Goal: Task Accomplishment & Management: Use online tool/utility

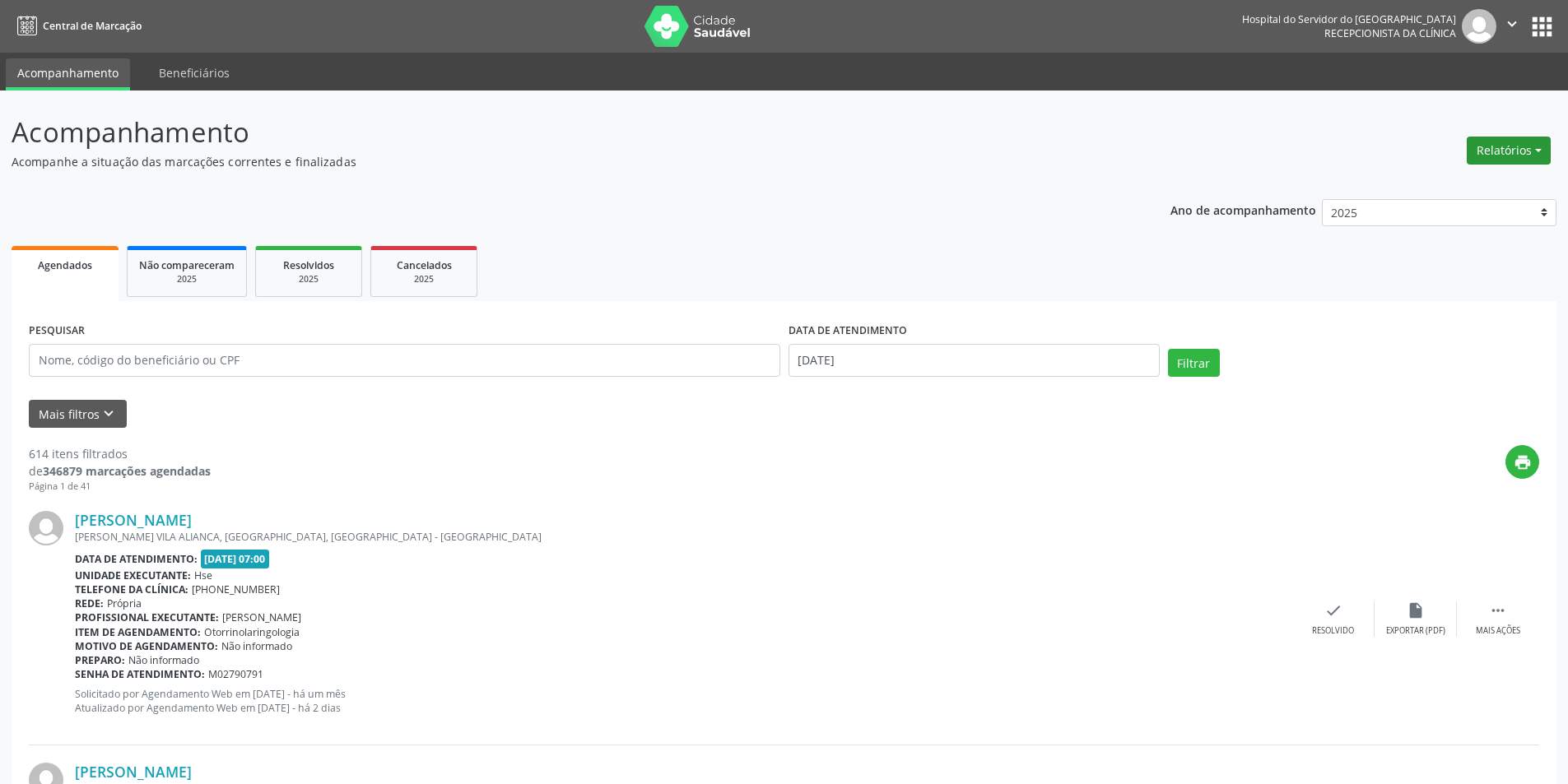
click at [1481, 142] on button "Relatórios" at bounding box center [1509, 151] width 84 height 28
click at [1451, 182] on link "Agendamentos" at bounding box center [1463, 185] width 177 height 23
select select "7"
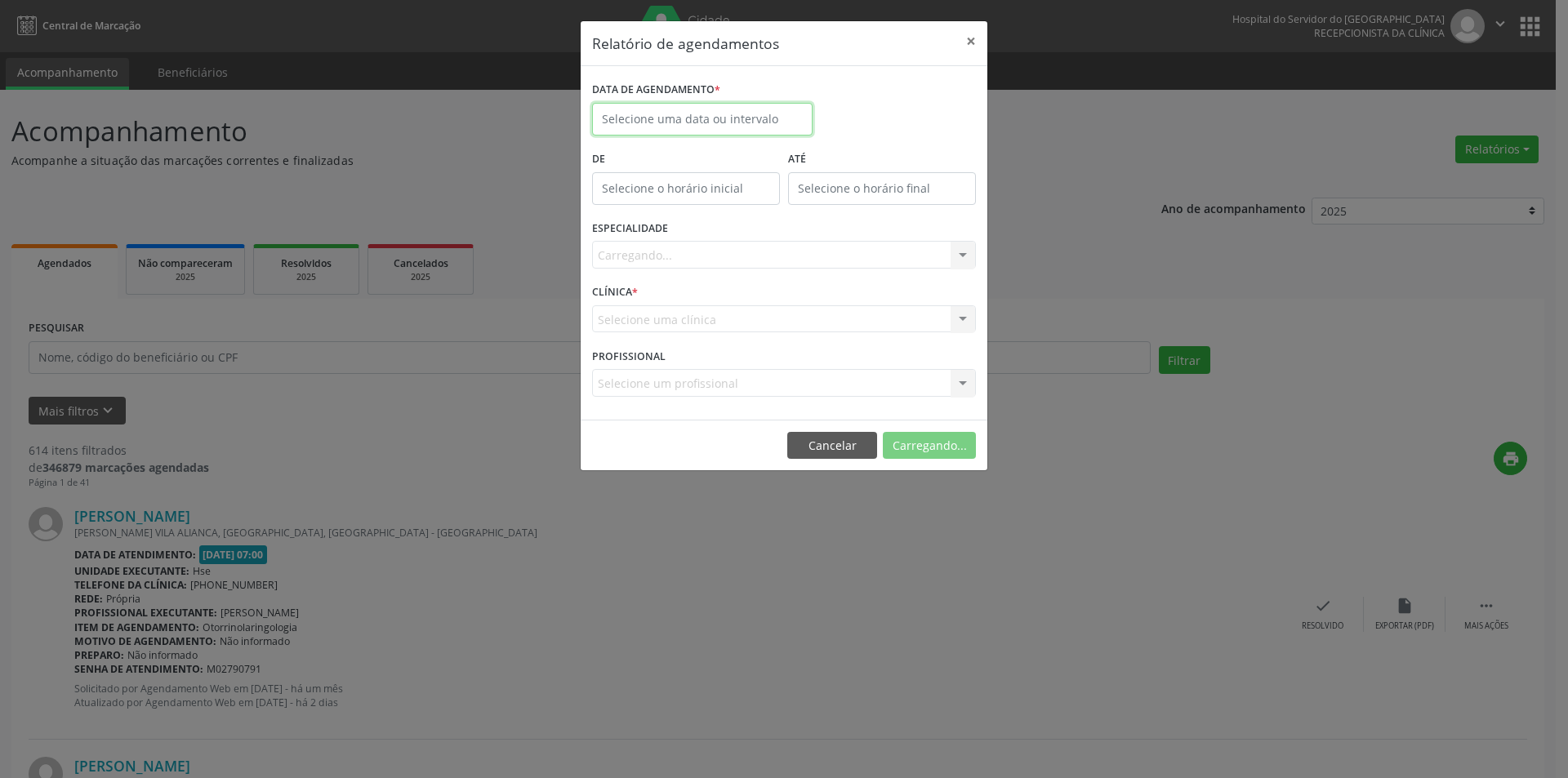
click at [660, 118] on input "text" at bounding box center [703, 119] width 221 height 33
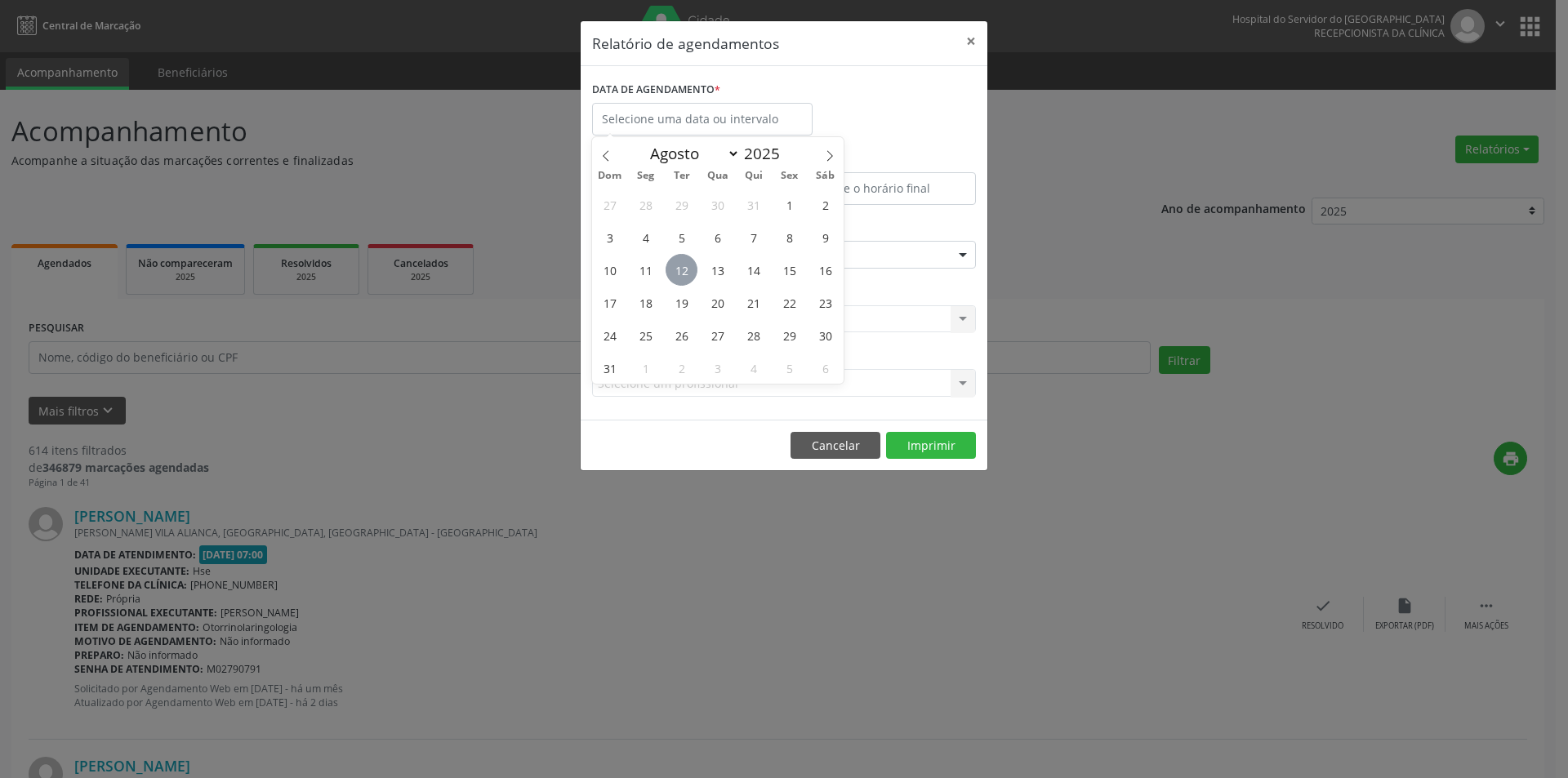
click at [680, 274] on span "12" at bounding box center [681, 270] width 32 height 32
type input "[DATE]"
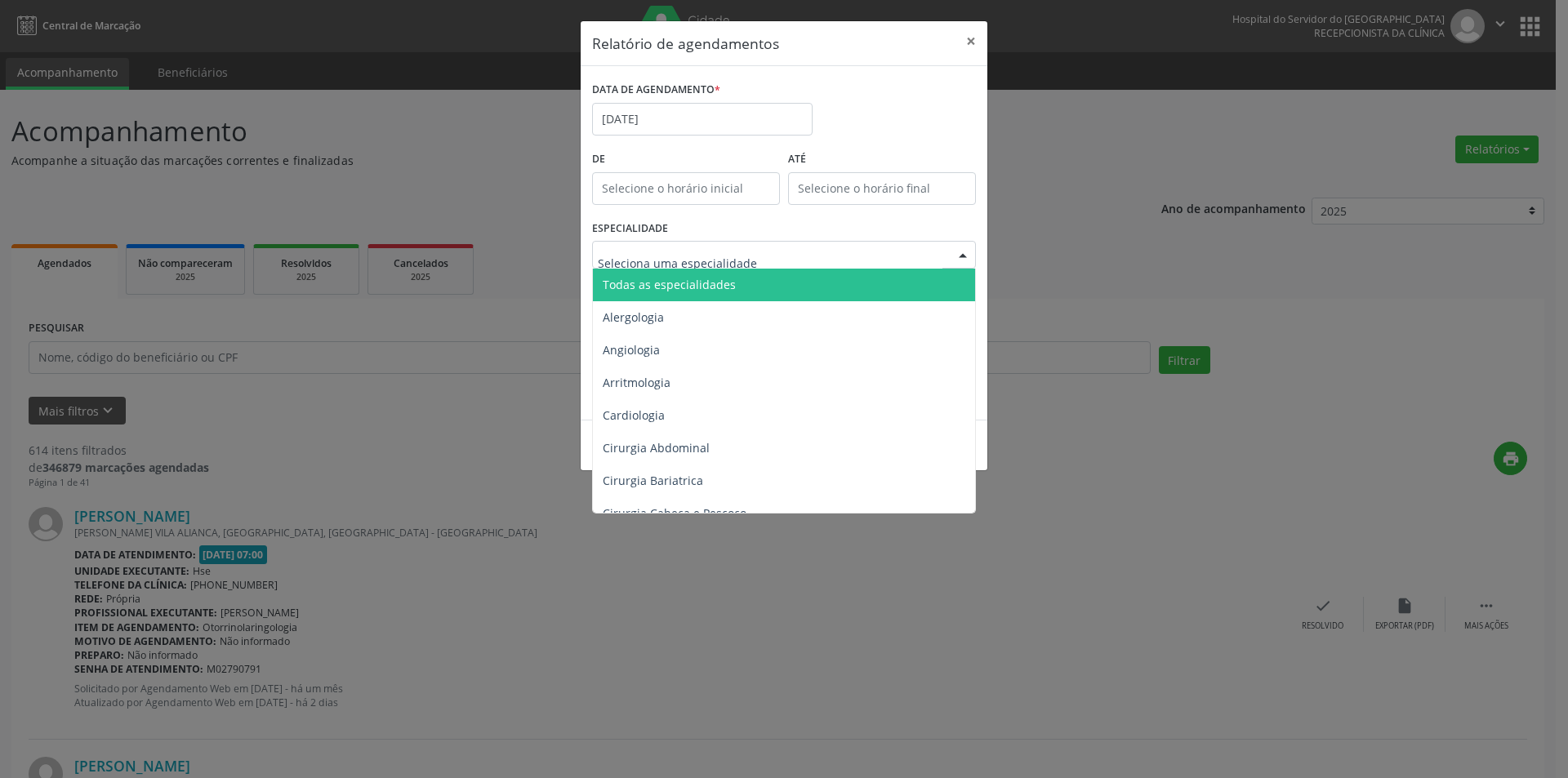
click at [697, 282] on span "Todas as especialidades" at bounding box center [669, 284] width 133 height 16
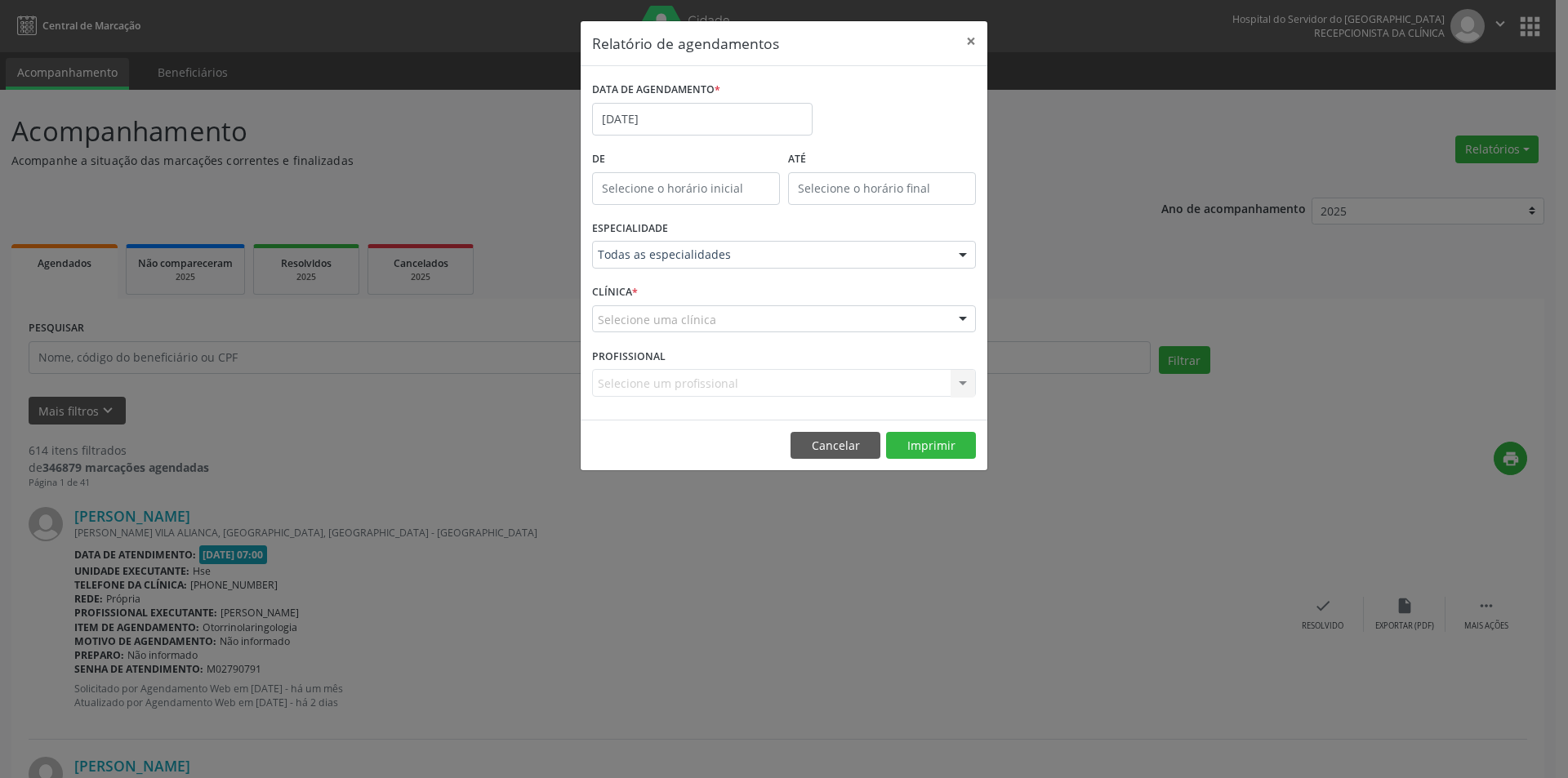
click at [673, 332] on div "Selecione uma clínica Hse Nenhum resultado encontrado para: " " Não há nenhuma …" at bounding box center [784, 319] width 384 height 28
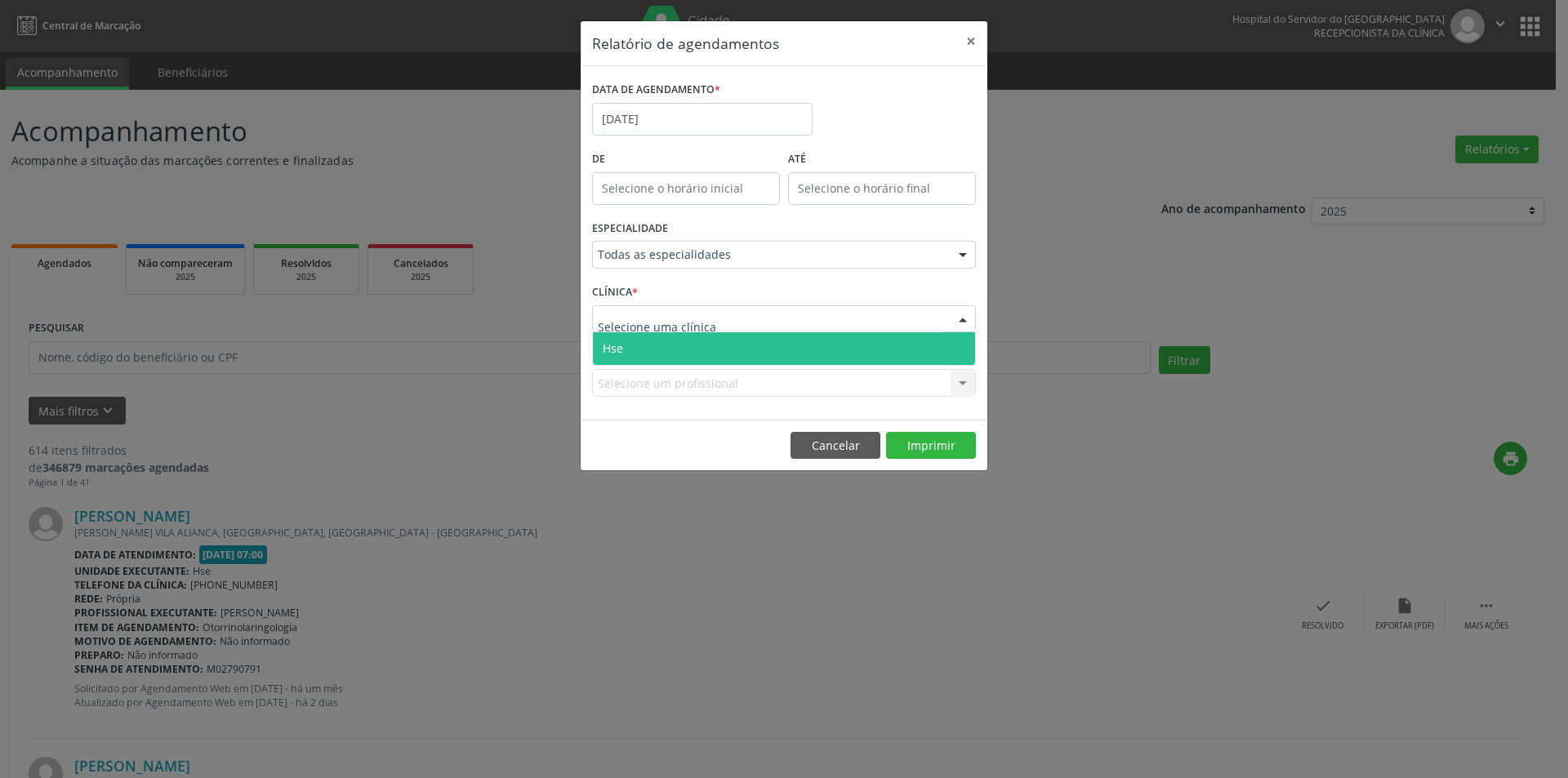
click at [676, 343] on span "Hse" at bounding box center [784, 348] width 382 height 33
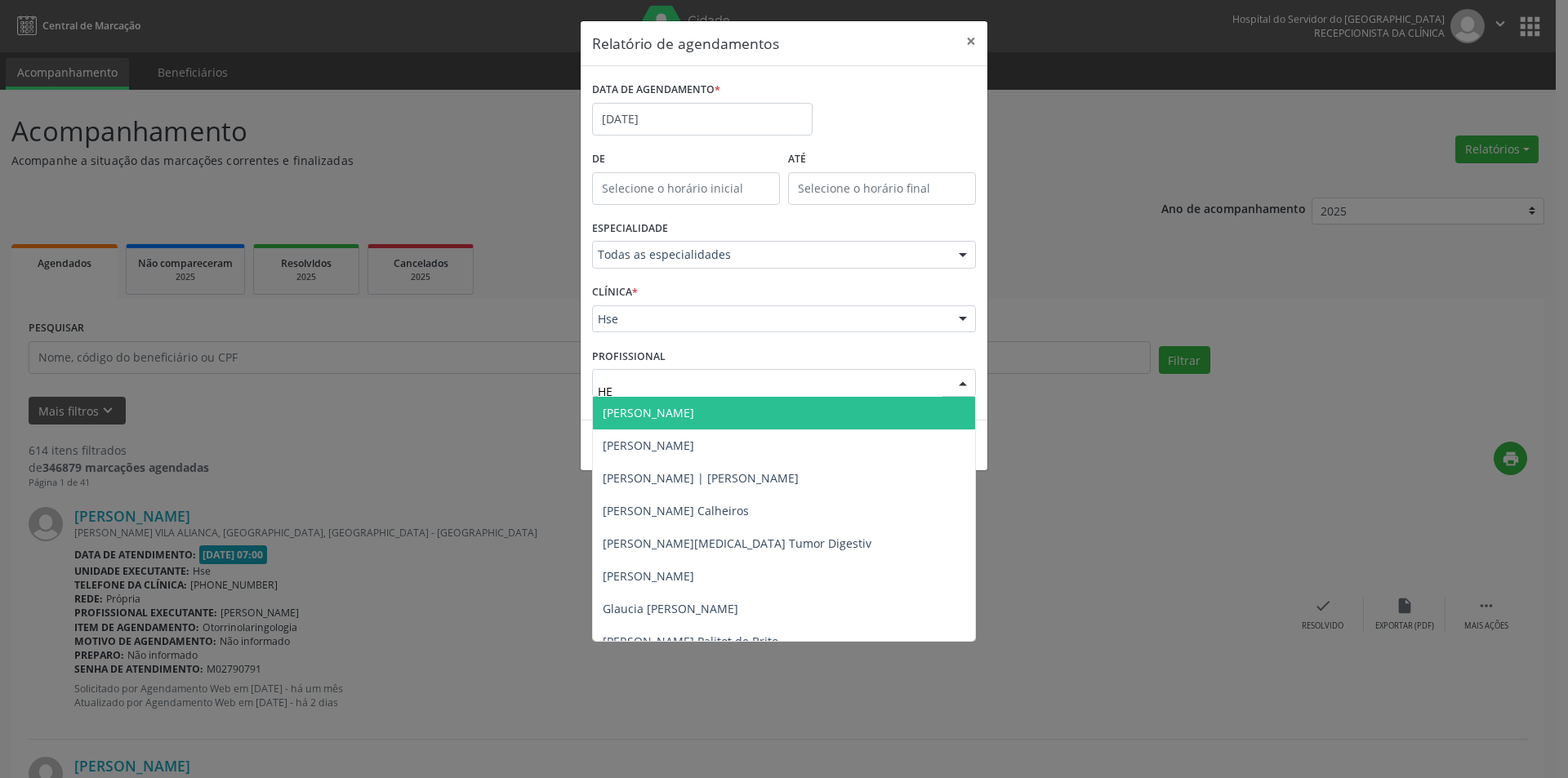
type input "HEV"
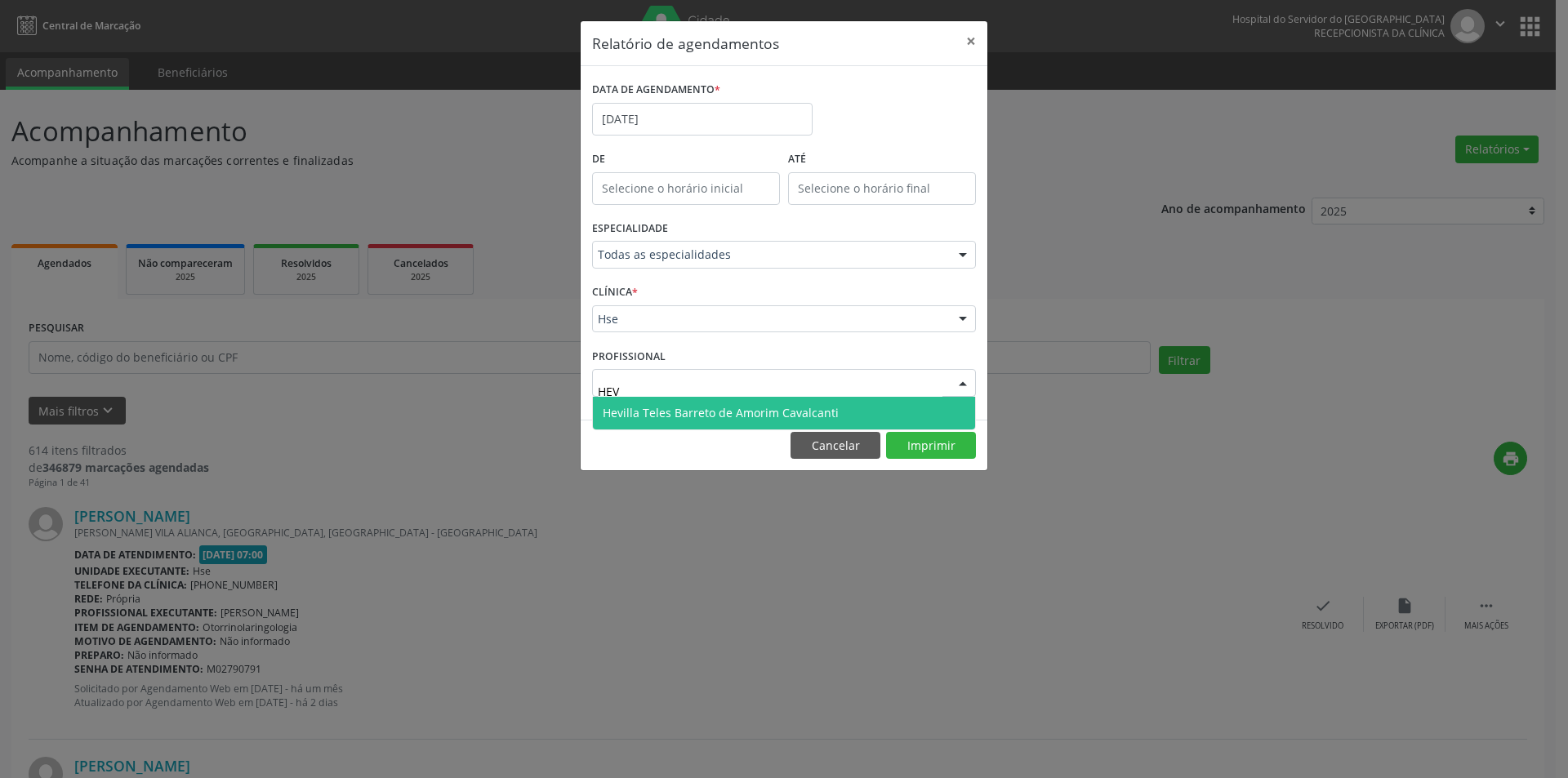
click at [663, 408] on span "Hevilla Teles Barreto de Amorim Cavalcanti" at bounding box center [720, 413] width 236 height 16
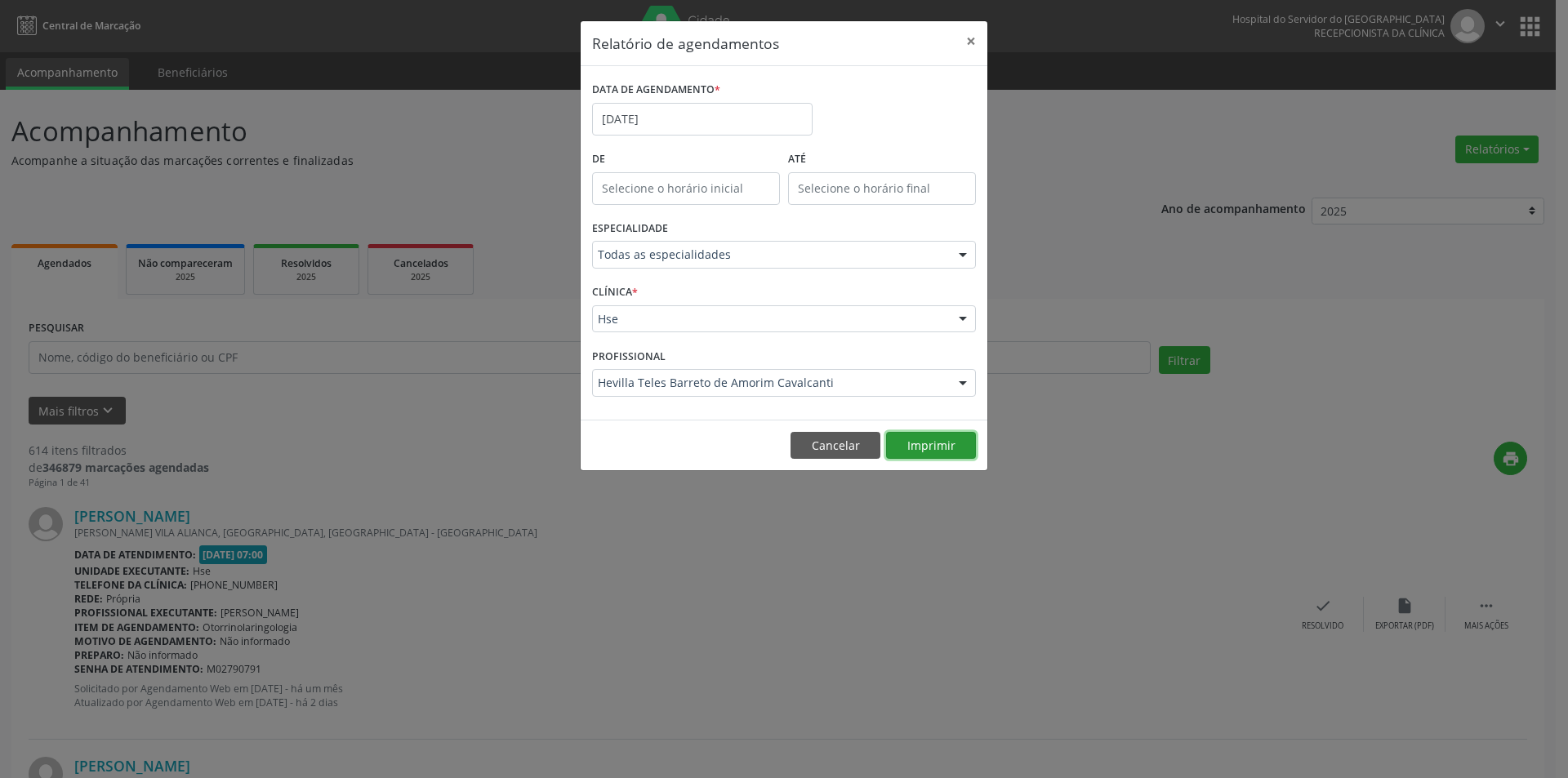
click at [923, 437] on button "Imprimir" at bounding box center [931, 446] width 90 height 28
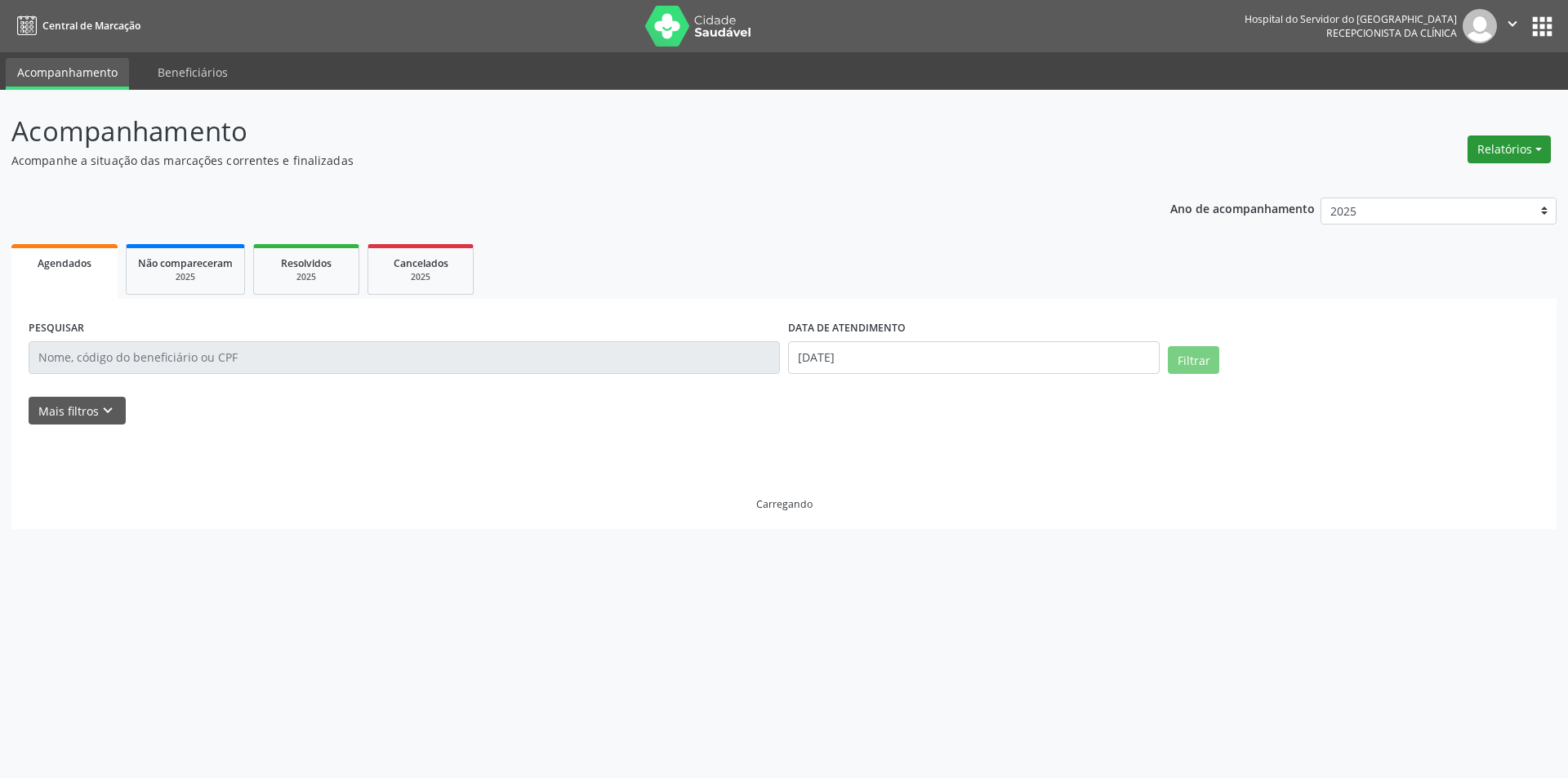
click at [1485, 152] on button "Relatórios" at bounding box center [1509, 149] width 83 height 28
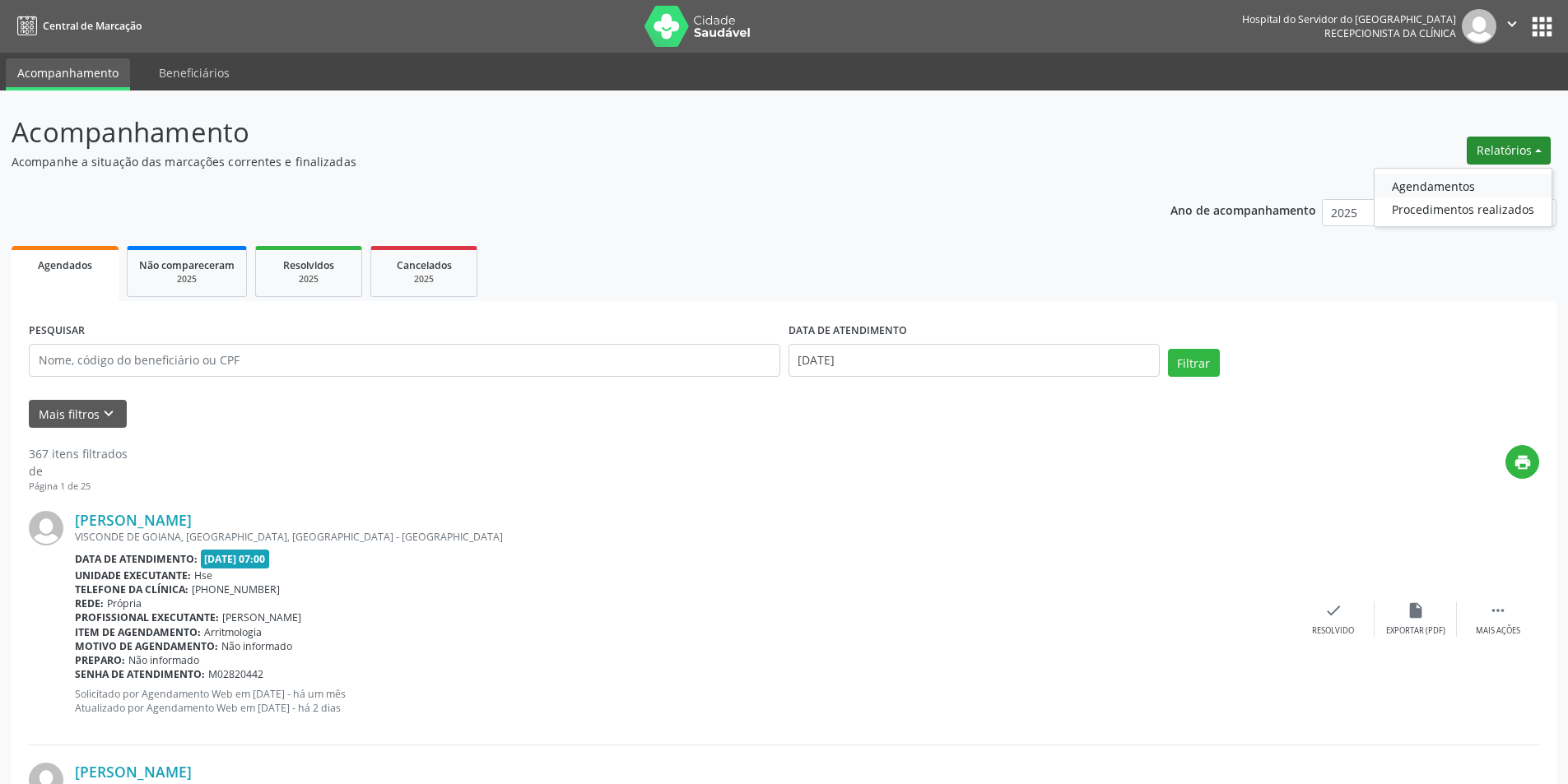
click at [1463, 186] on link "Agendamentos" at bounding box center [1463, 185] width 177 height 23
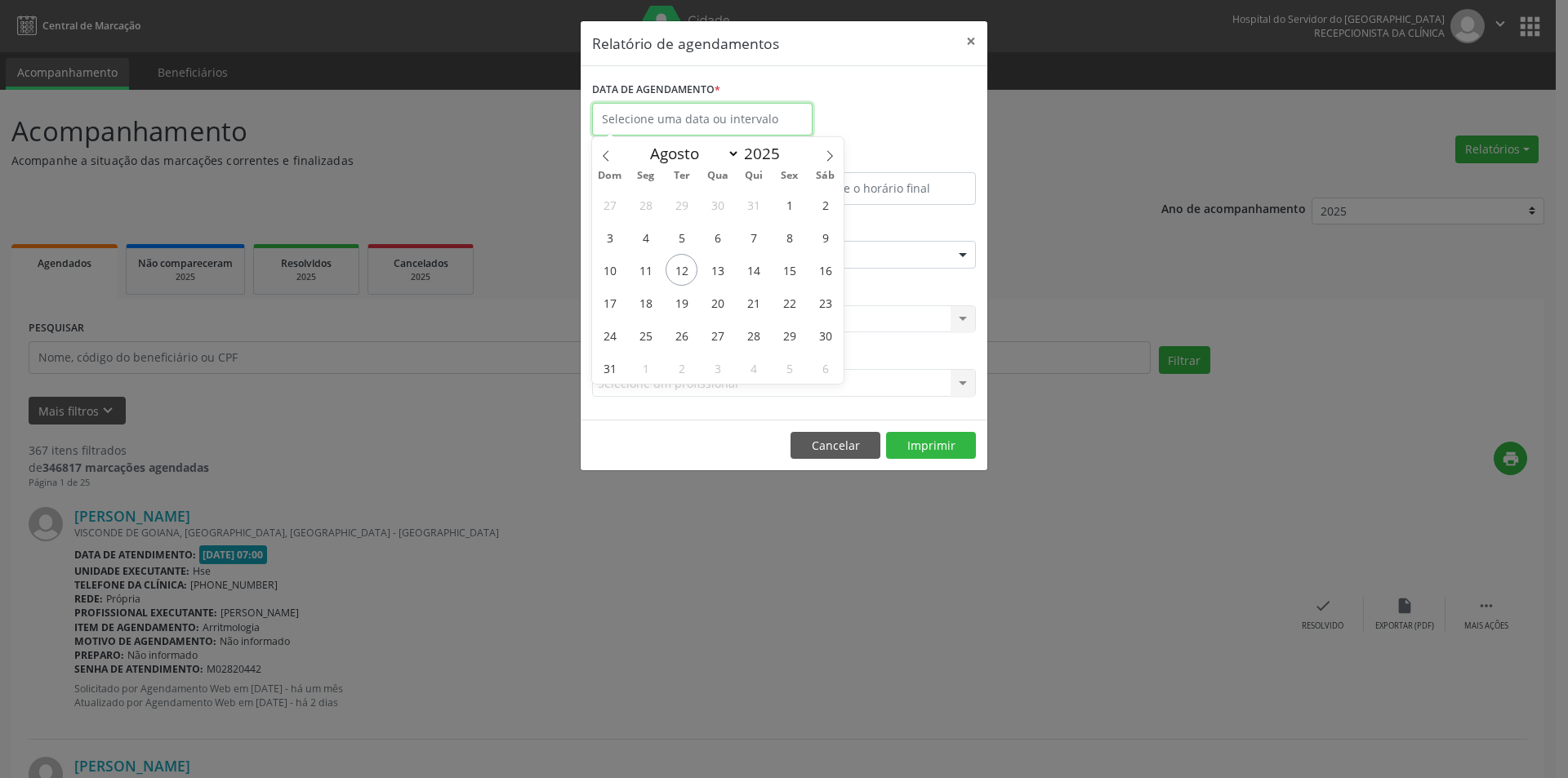
click at [709, 119] on input "text" at bounding box center [703, 119] width 221 height 33
click at [685, 271] on span "12" at bounding box center [681, 270] width 32 height 32
type input "[DATE]"
click at [685, 271] on span "12" at bounding box center [681, 270] width 32 height 32
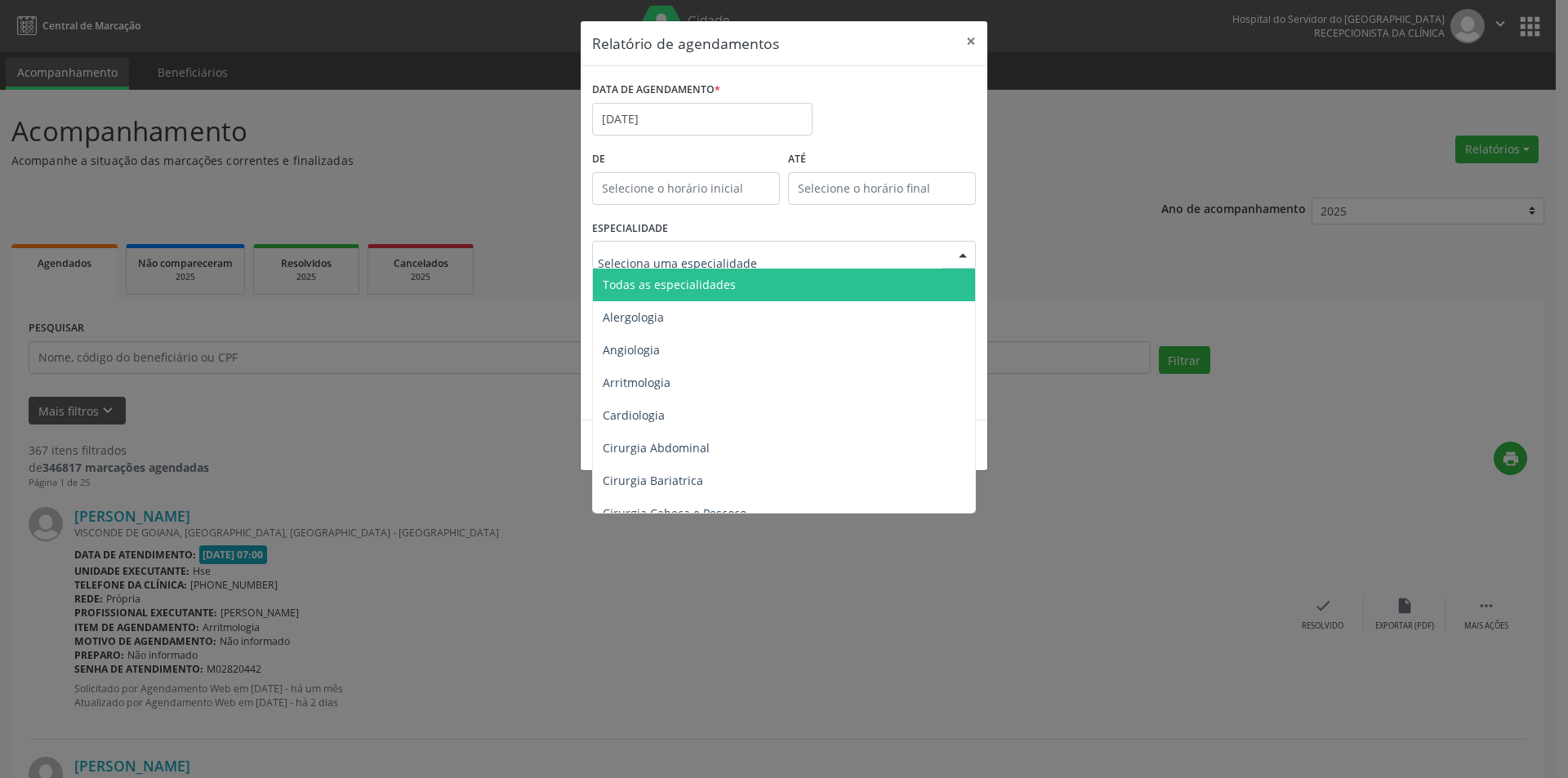
click at [700, 276] on span "Todas as especialidades" at bounding box center [786, 285] width 385 height 33
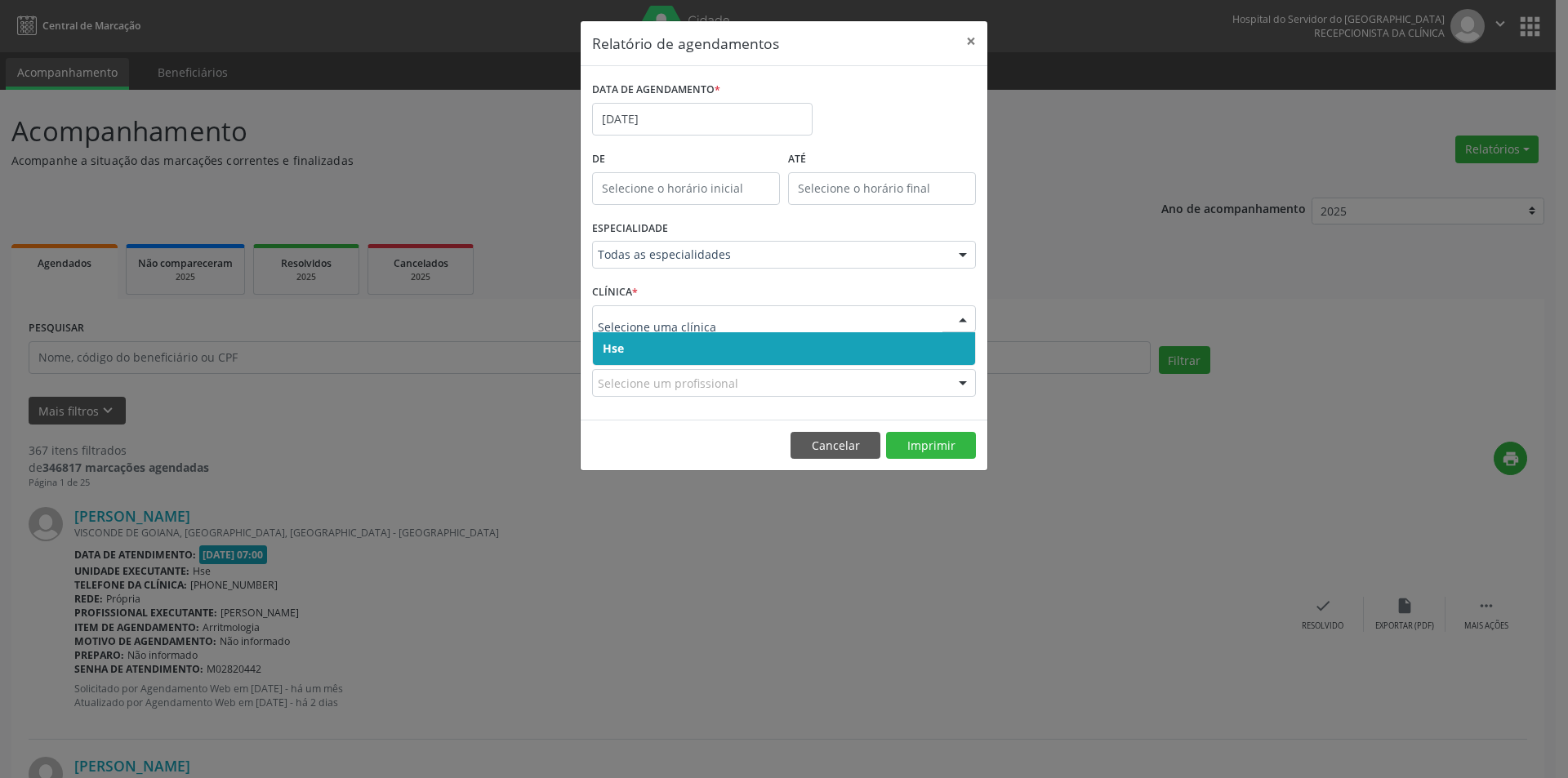
click at [680, 347] on span "Hse" at bounding box center [784, 348] width 382 height 33
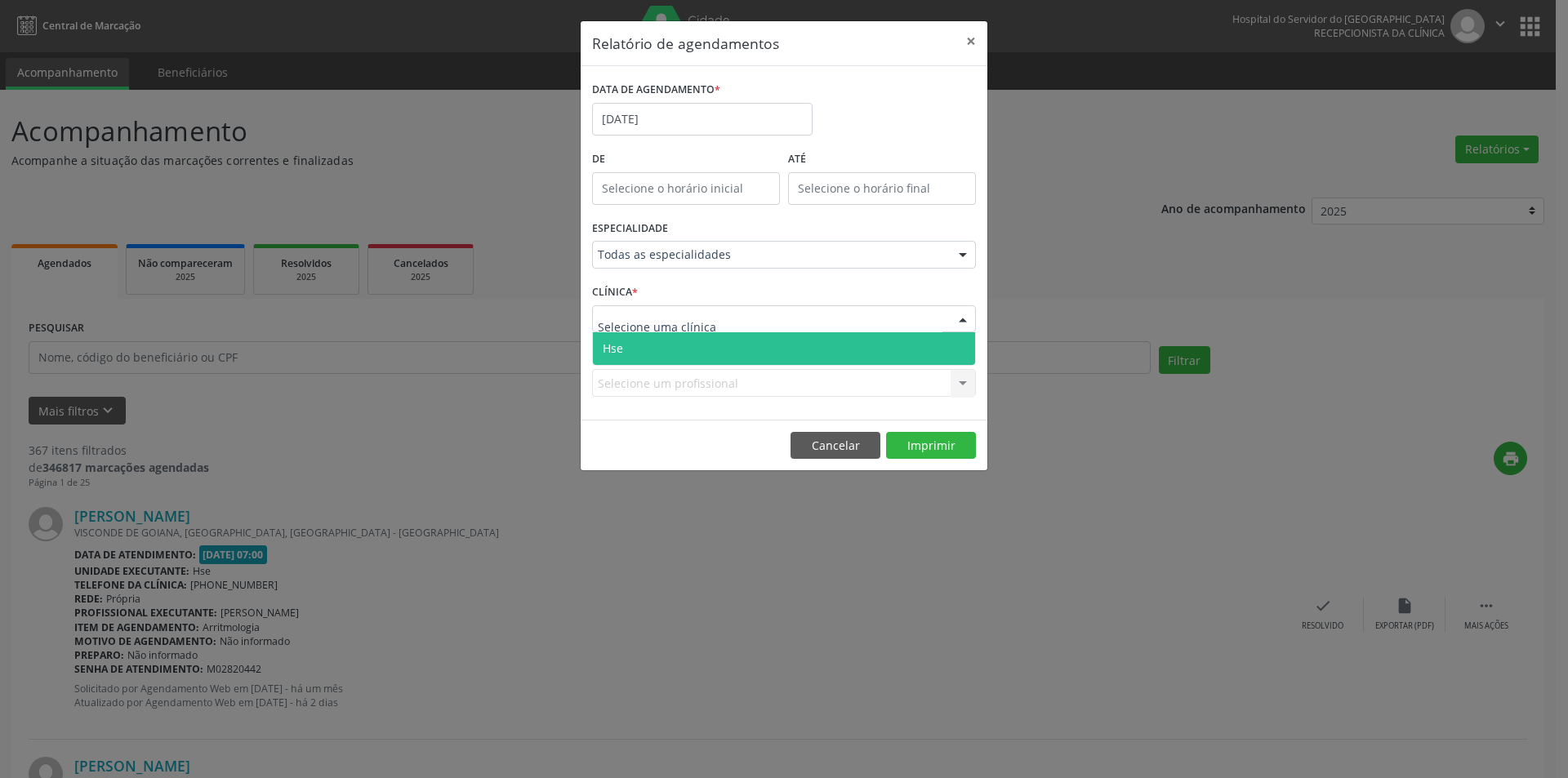
click at [684, 345] on span "Hse" at bounding box center [784, 348] width 382 height 33
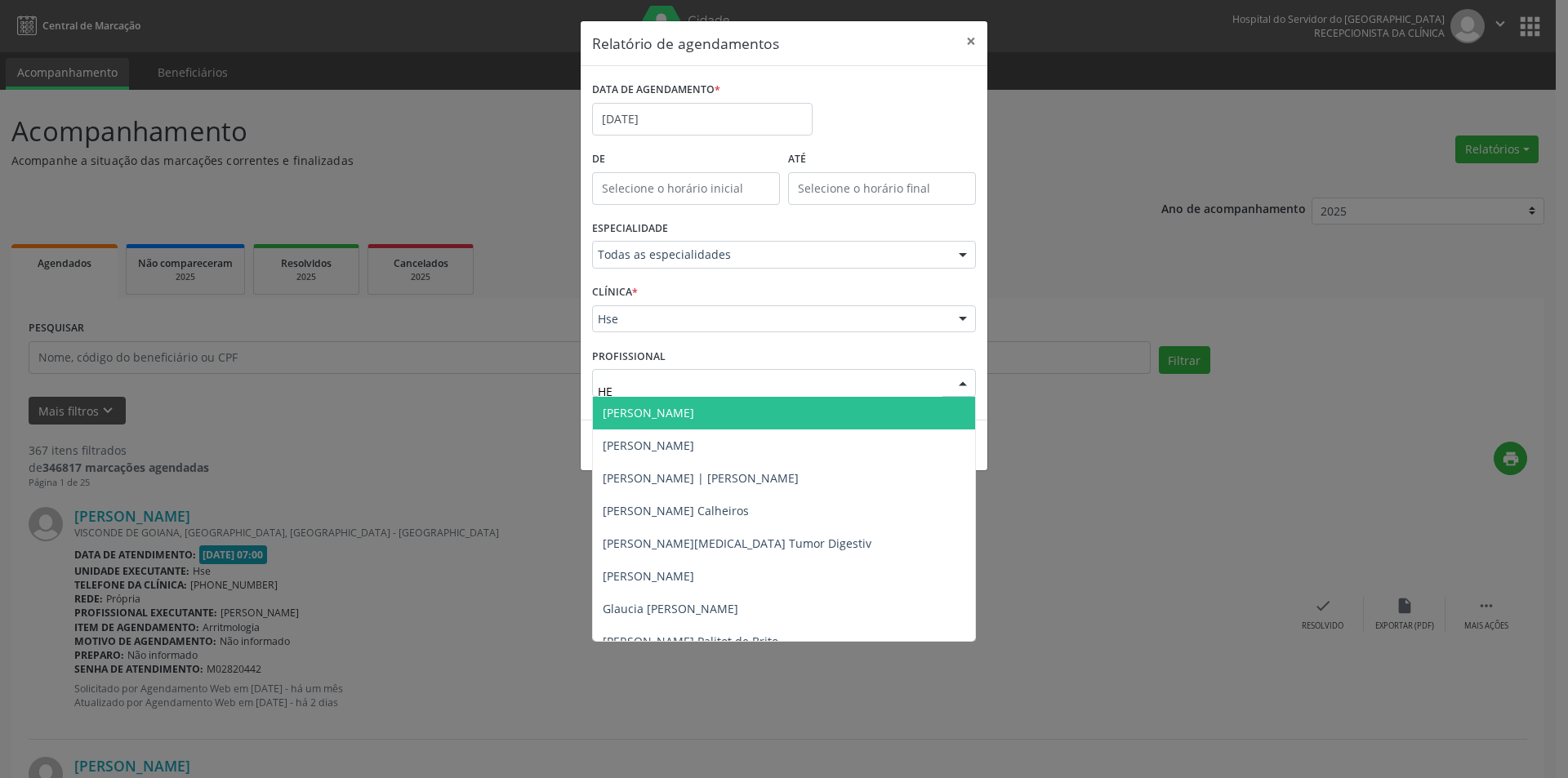
type input "HEV"
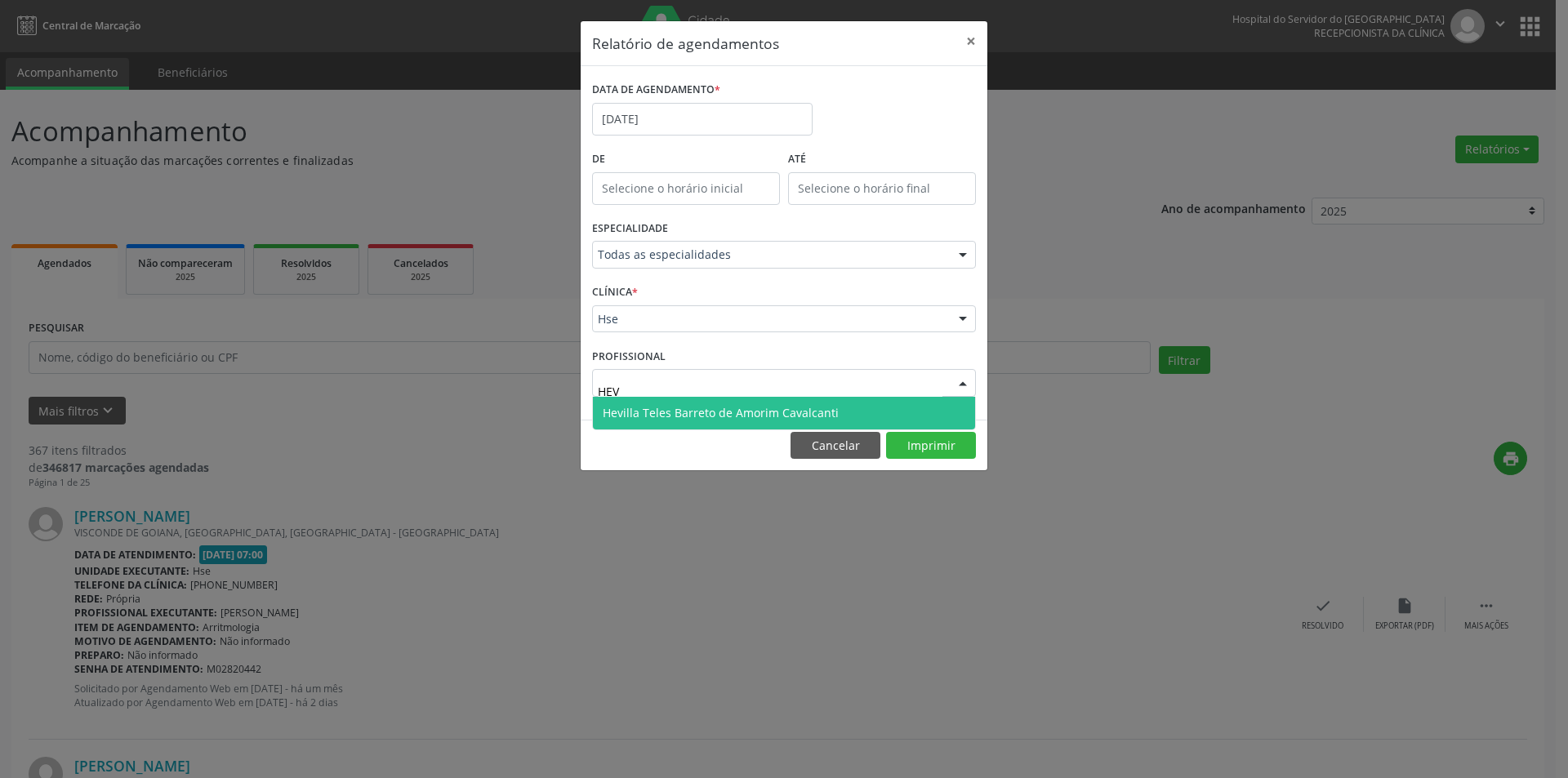
click at [637, 417] on span "Hevilla Teles Barreto de Amorim Cavalcanti" at bounding box center [720, 413] width 236 height 16
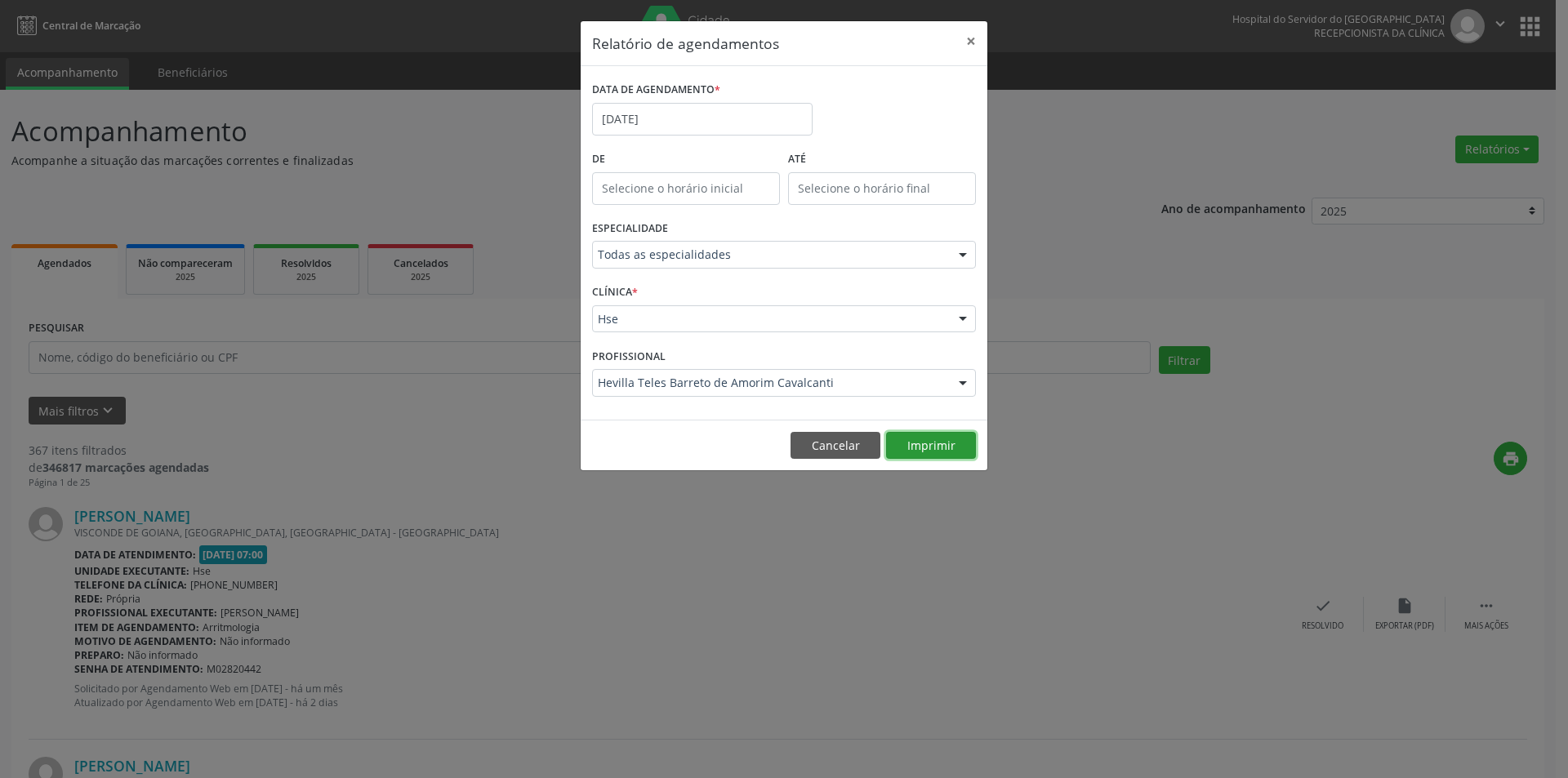
click at [911, 446] on button "Imprimir" at bounding box center [931, 446] width 90 height 28
